Goal: Information Seeking & Learning: Check status

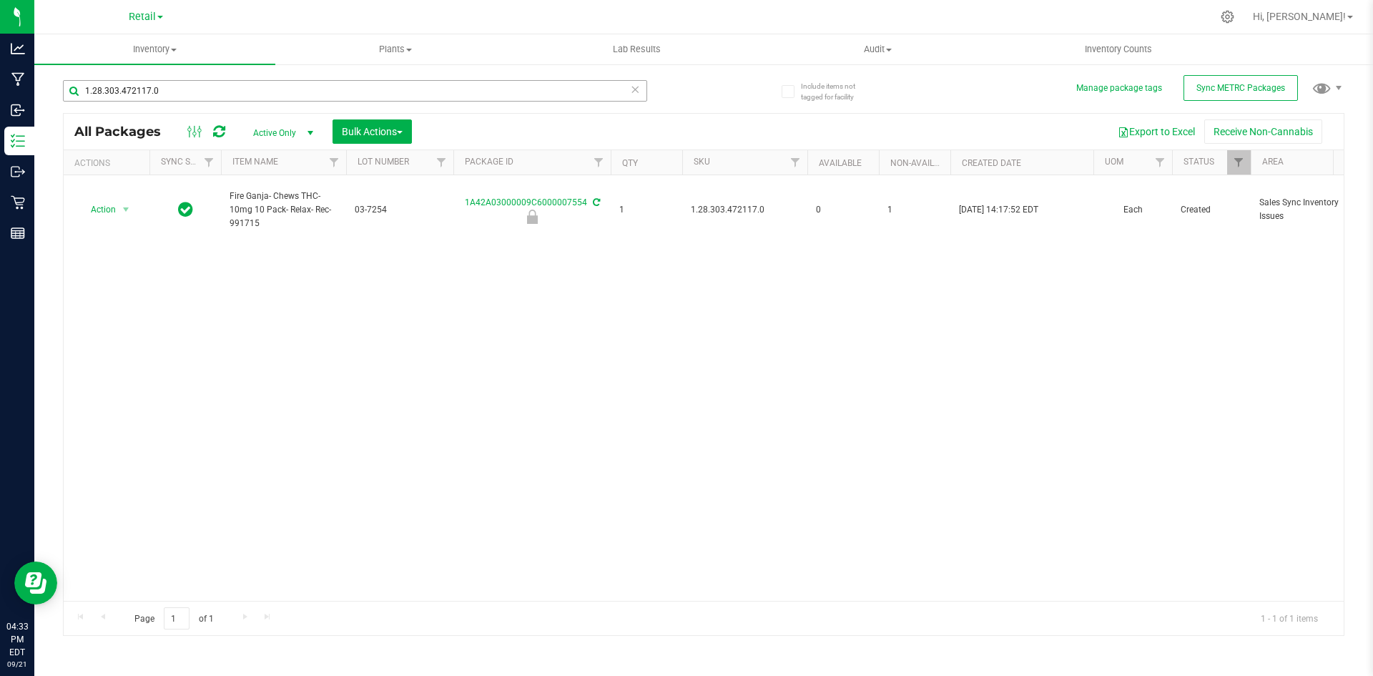
click at [404, 92] on input "1.28.303.472117.0" at bounding box center [355, 90] width 584 height 21
click at [746, 211] on span "1.2.308.138309.0" at bounding box center [745, 214] width 108 height 14
copy span "1.2.308.138309.0"
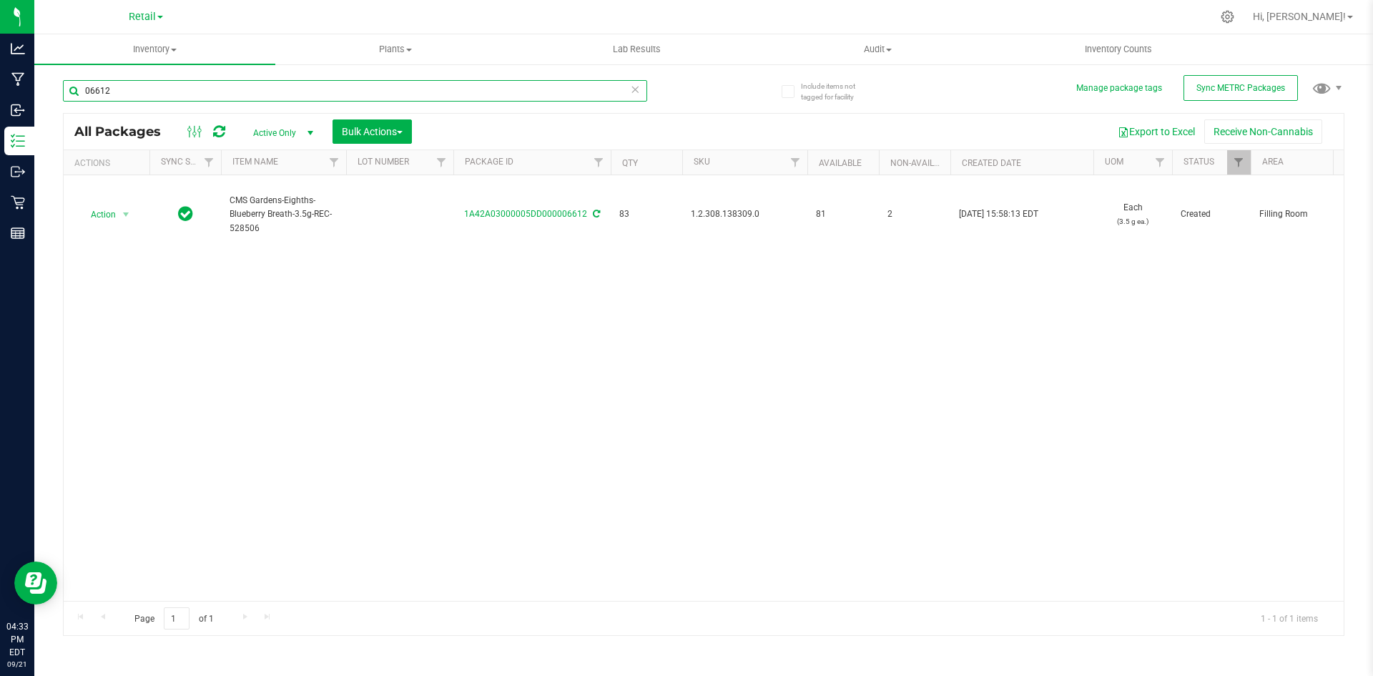
click at [388, 85] on input "06612" at bounding box center [355, 90] width 584 height 21
paste input "1.2.308.138309.0"
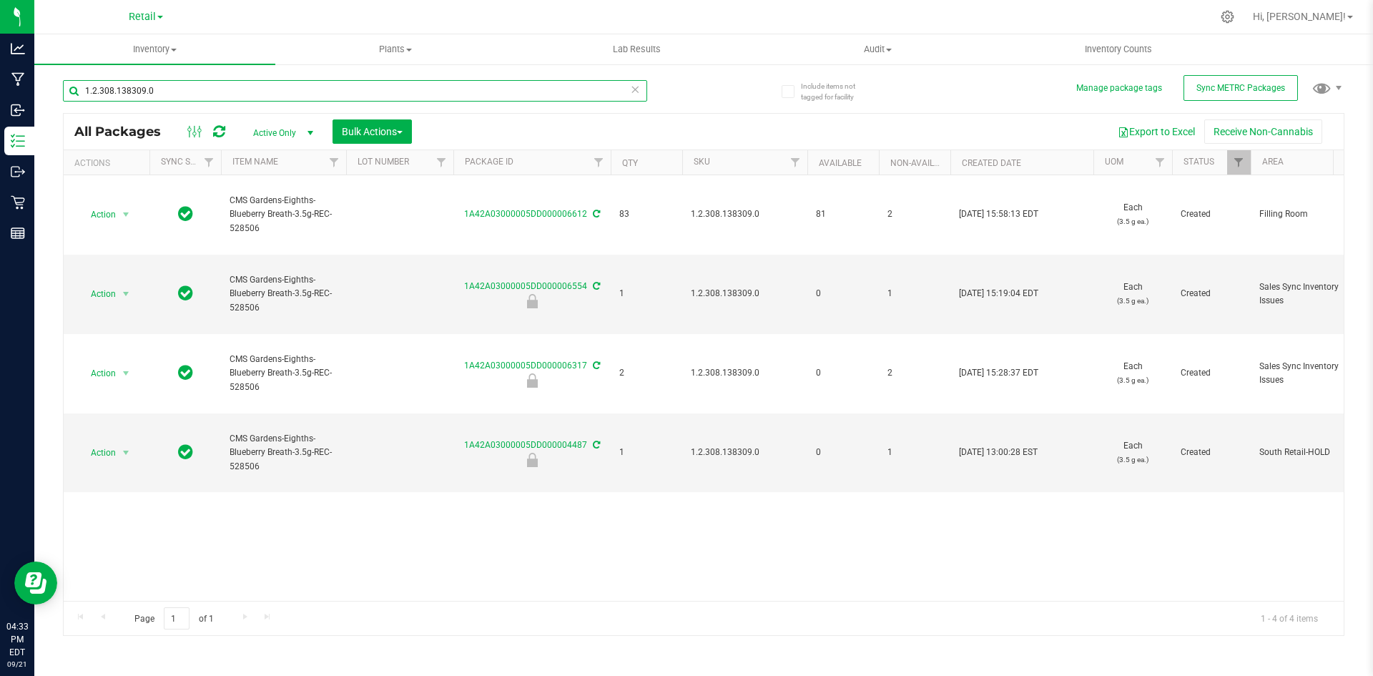
type input "1.2.308.138309.0"
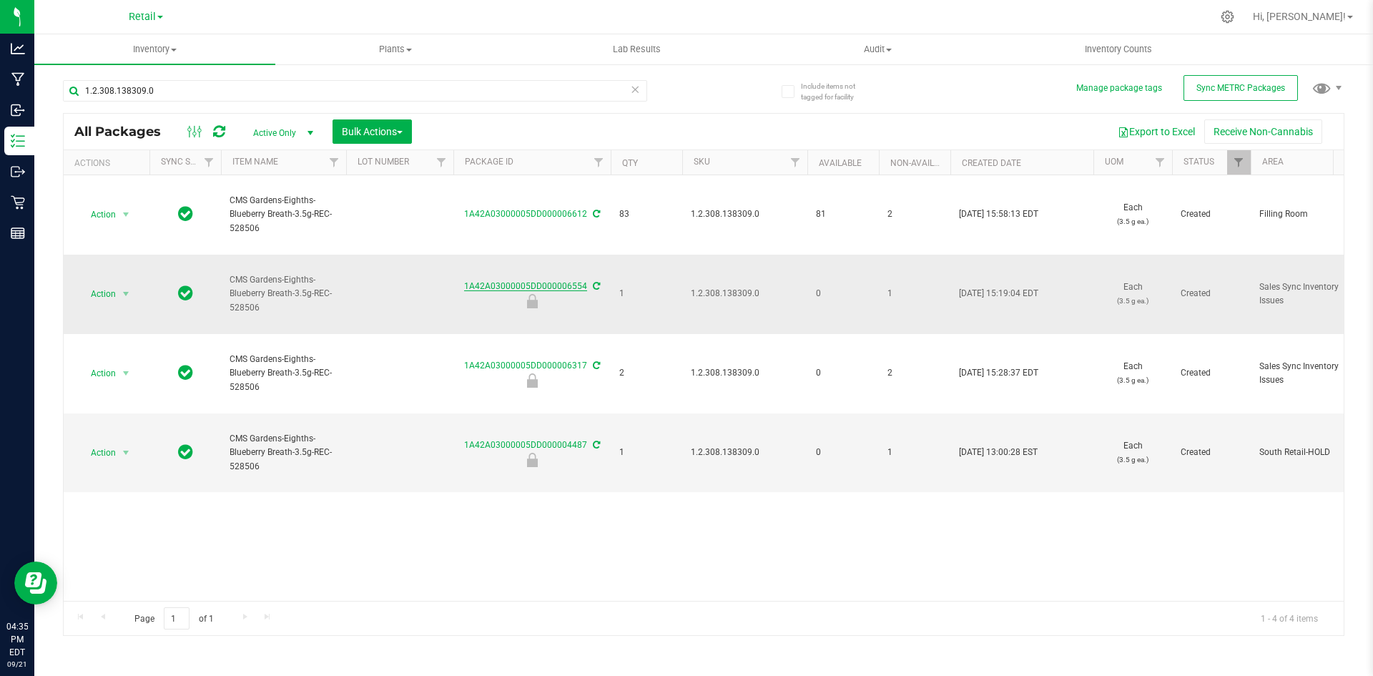
click at [546, 287] on link "1A42A03000005DD000006554" at bounding box center [525, 286] width 123 height 10
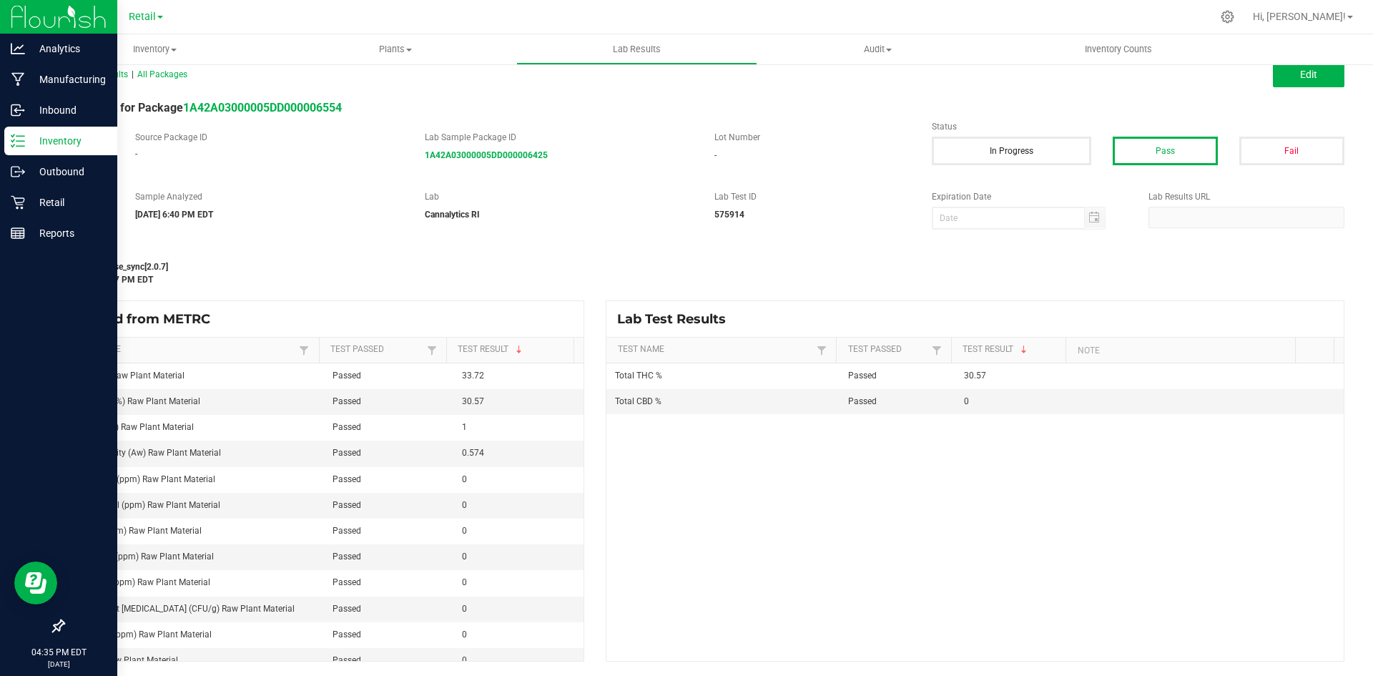
click at [18, 141] on line at bounding box center [20, 141] width 8 height 0
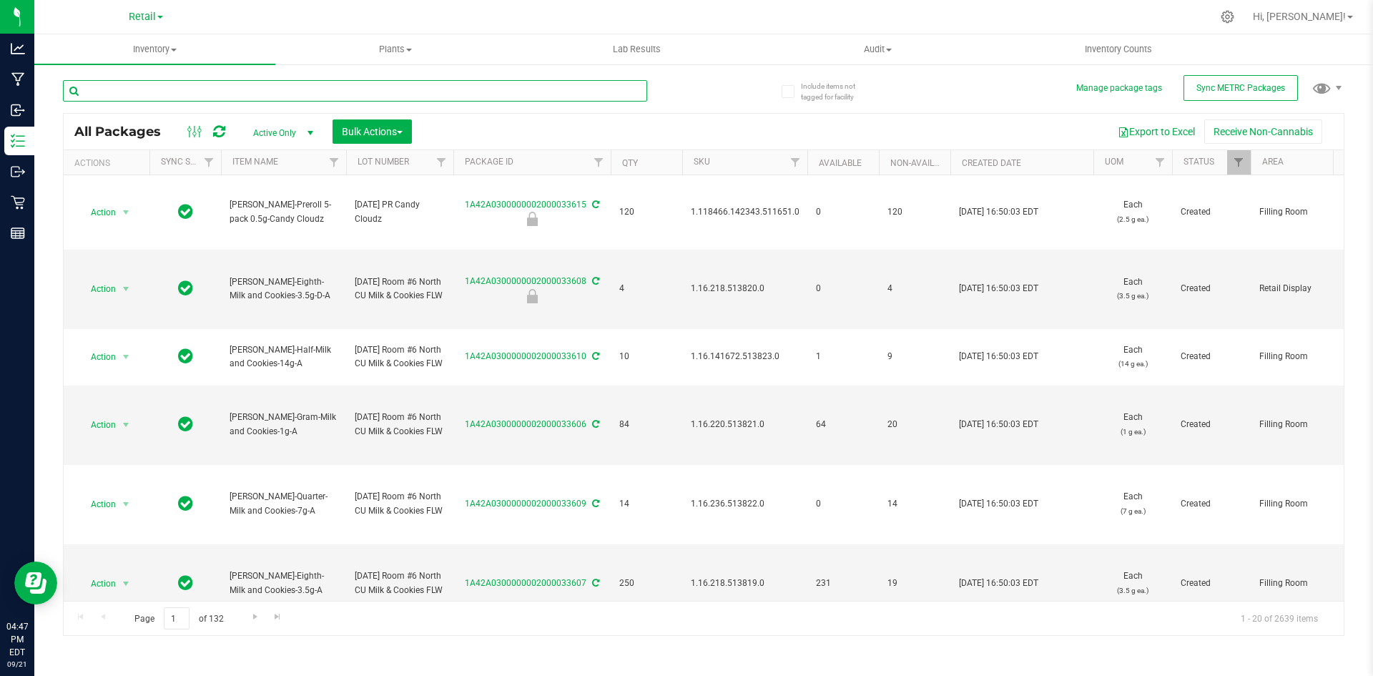
click at [162, 89] on input "text" at bounding box center [355, 90] width 584 height 21
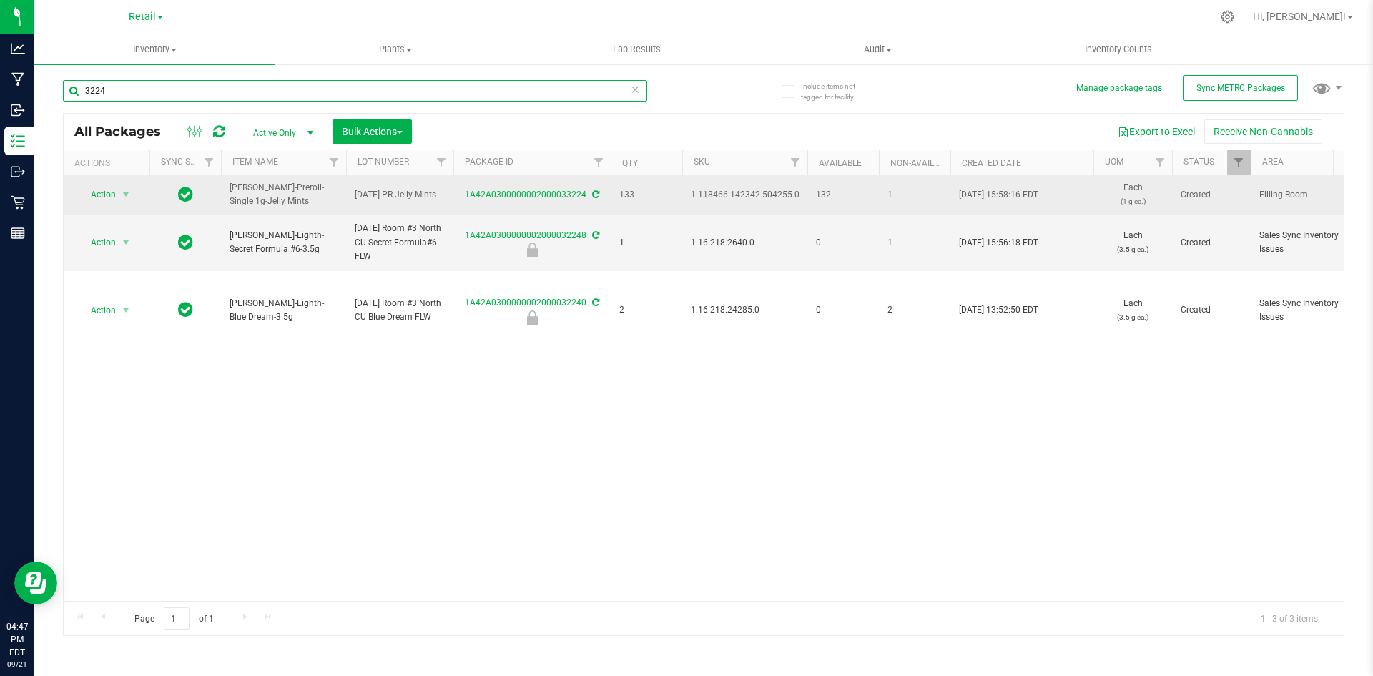
type input "3224"
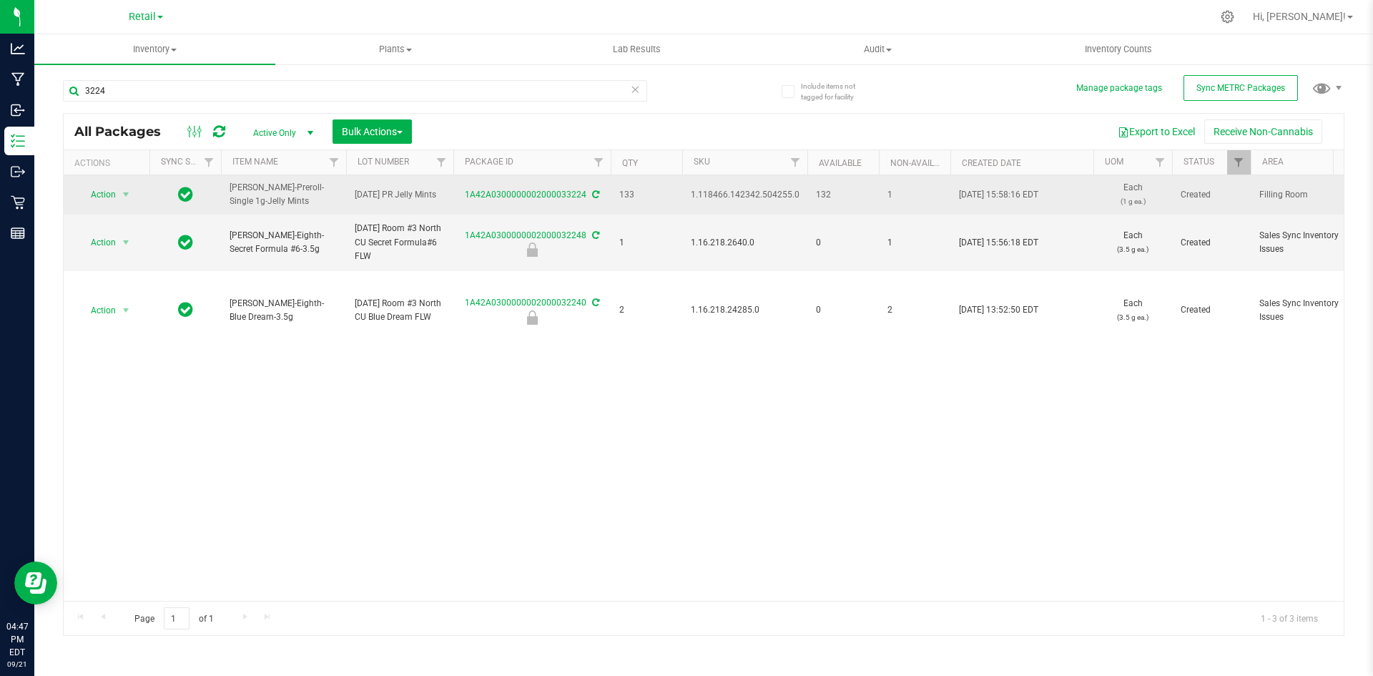
click at [768, 199] on span "1.118466.142342.504255.0" at bounding box center [745, 195] width 109 height 14
click at [766, 199] on span "1.118466.142342.504255.0" at bounding box center [745, 195] width 109 height 14
copy span "1.118466.142342.504255.0"
